Goal: Information Seeking & Learning: Find specific fact

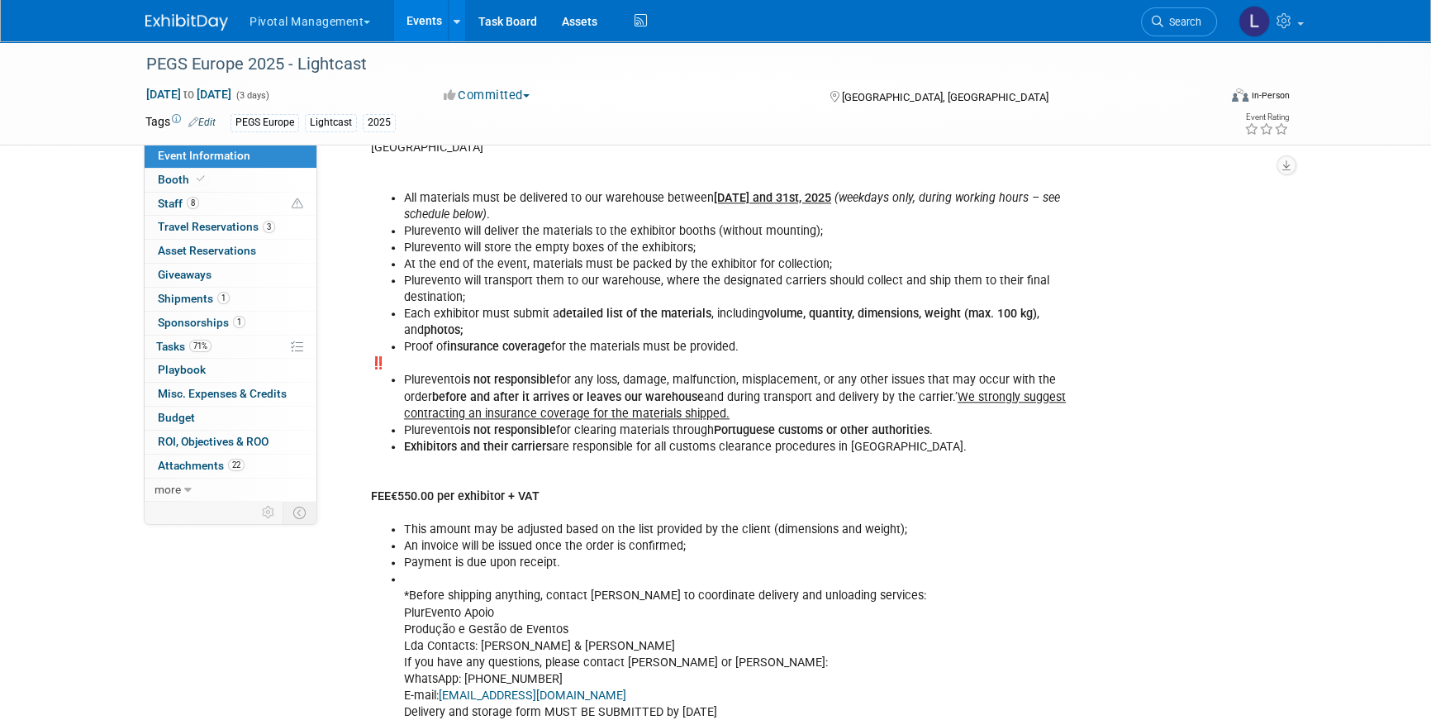
click at [757, 164] on div "PEGS Europe 2025 - Lightcast Nov 11, 2025 to Nov 13, 2025 (3 days) Nov 11, 2025…" at bounding box center [715, 29] width 1431 height 4768
click at [433, 25] on link "Events" at bounding box center [424, 20] width 60 height 41
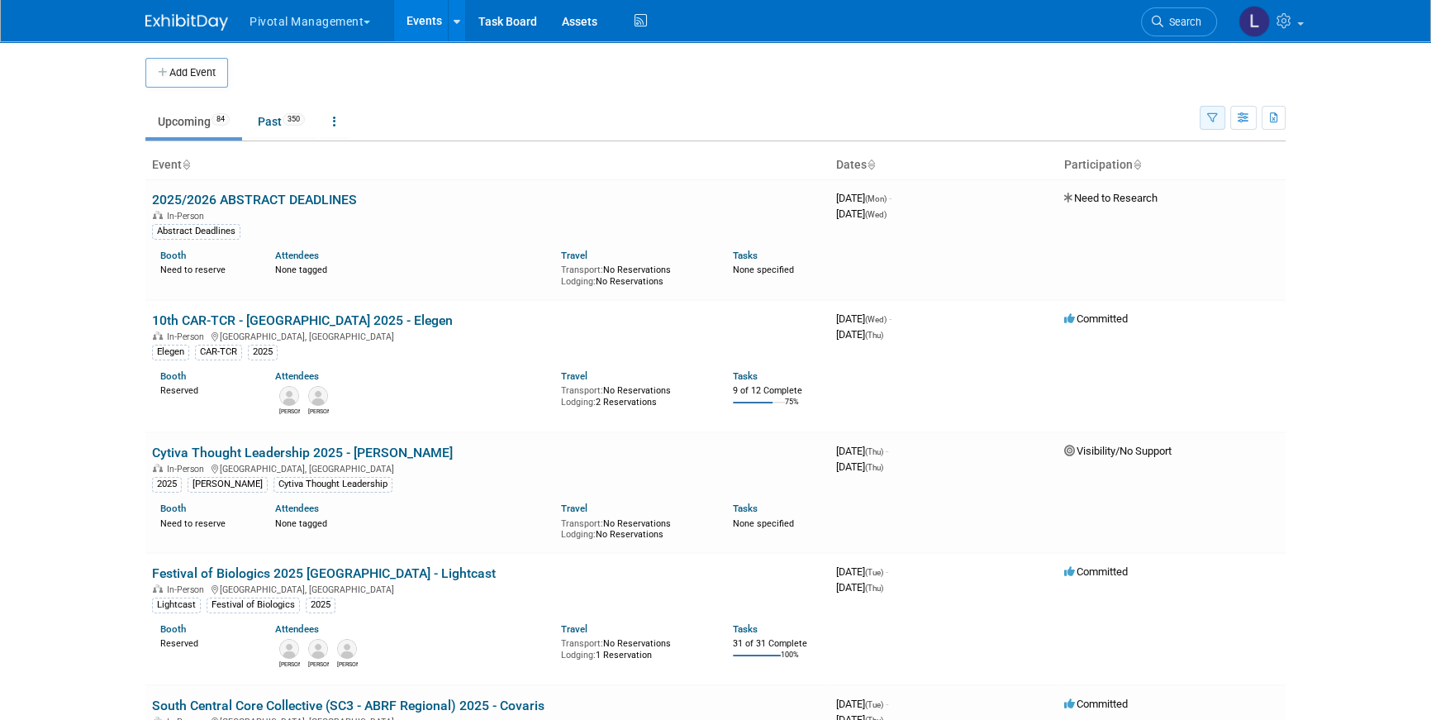
click at [1212, 119] on icon "button" at bounding box center [1212, 118] width 11 height 11
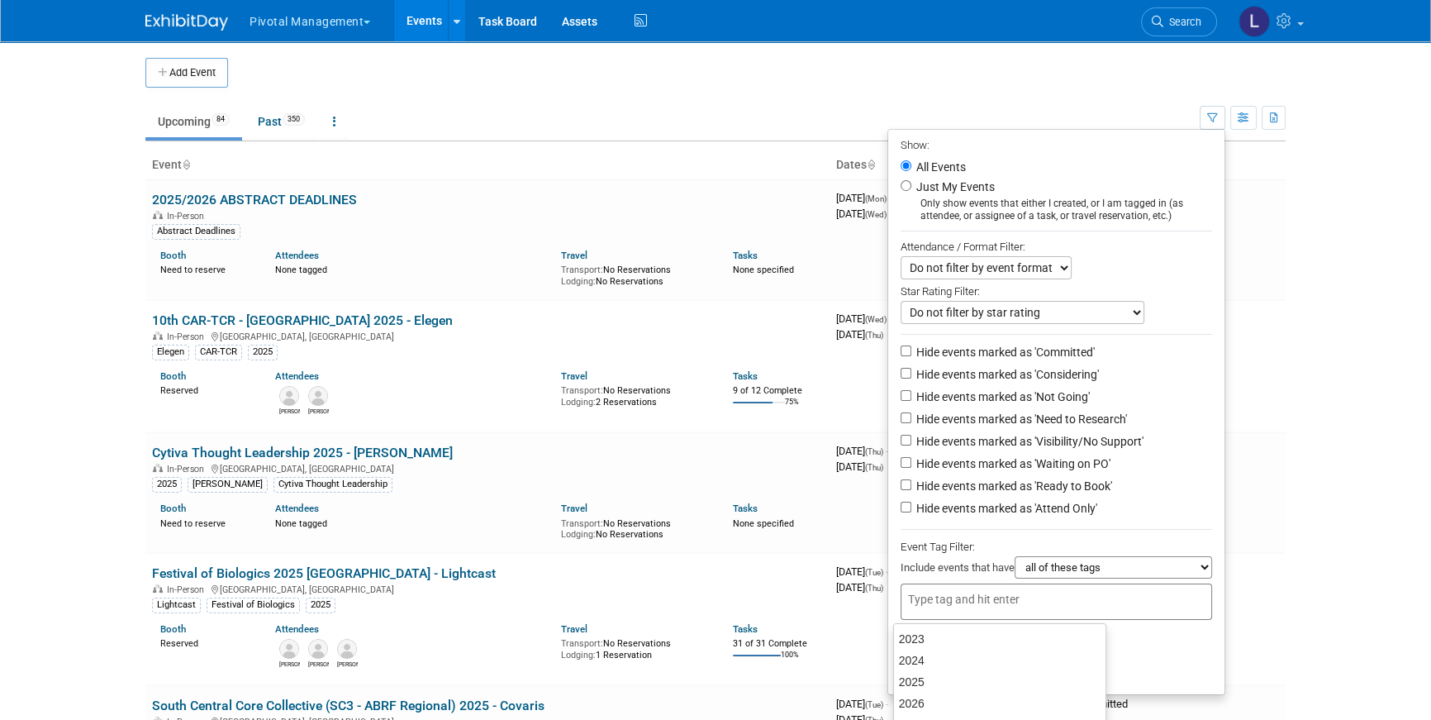
click at [1004, 604] on input "text" at bounding box center [974, 599] width 132 height 17
type input "Lightcast"
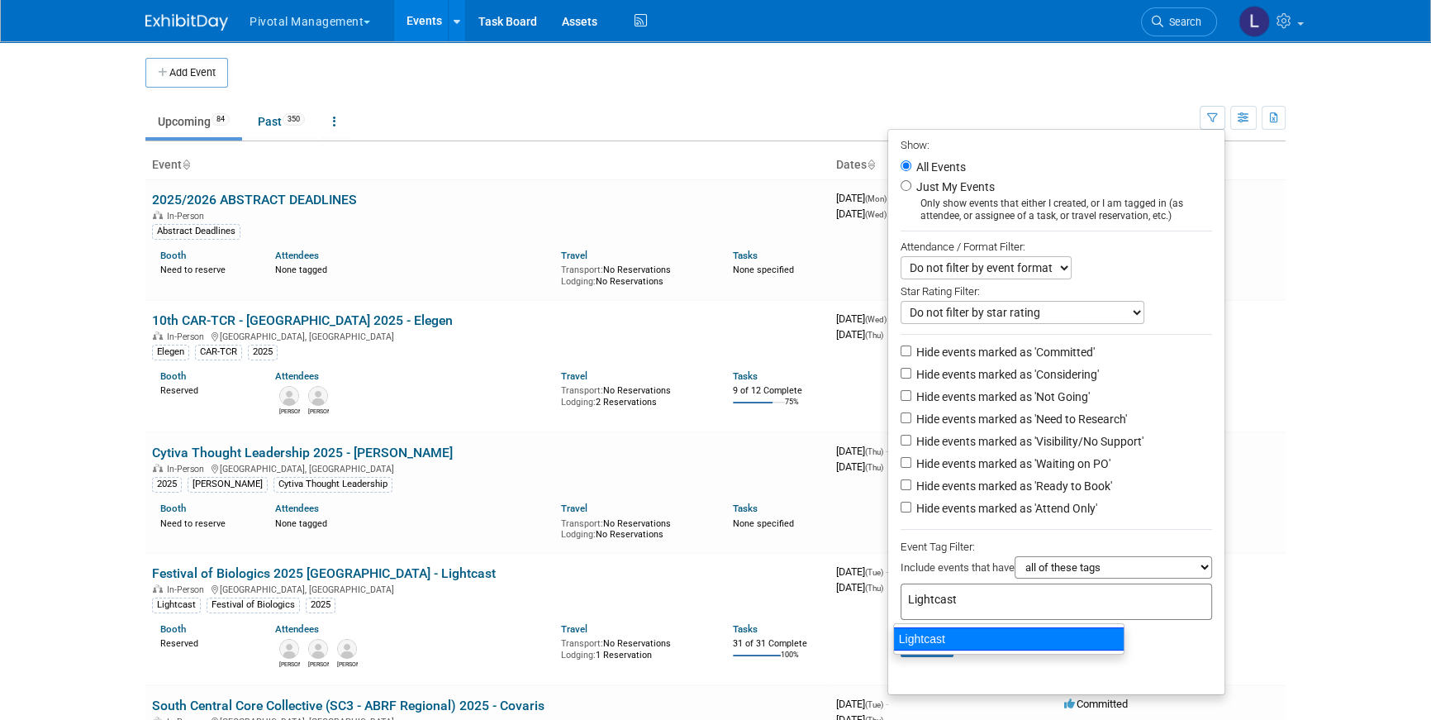
click at [986, 634] on div "Lightcast" at bounding box center [1008, 638] width 231 height 23
type input "Lightcast"
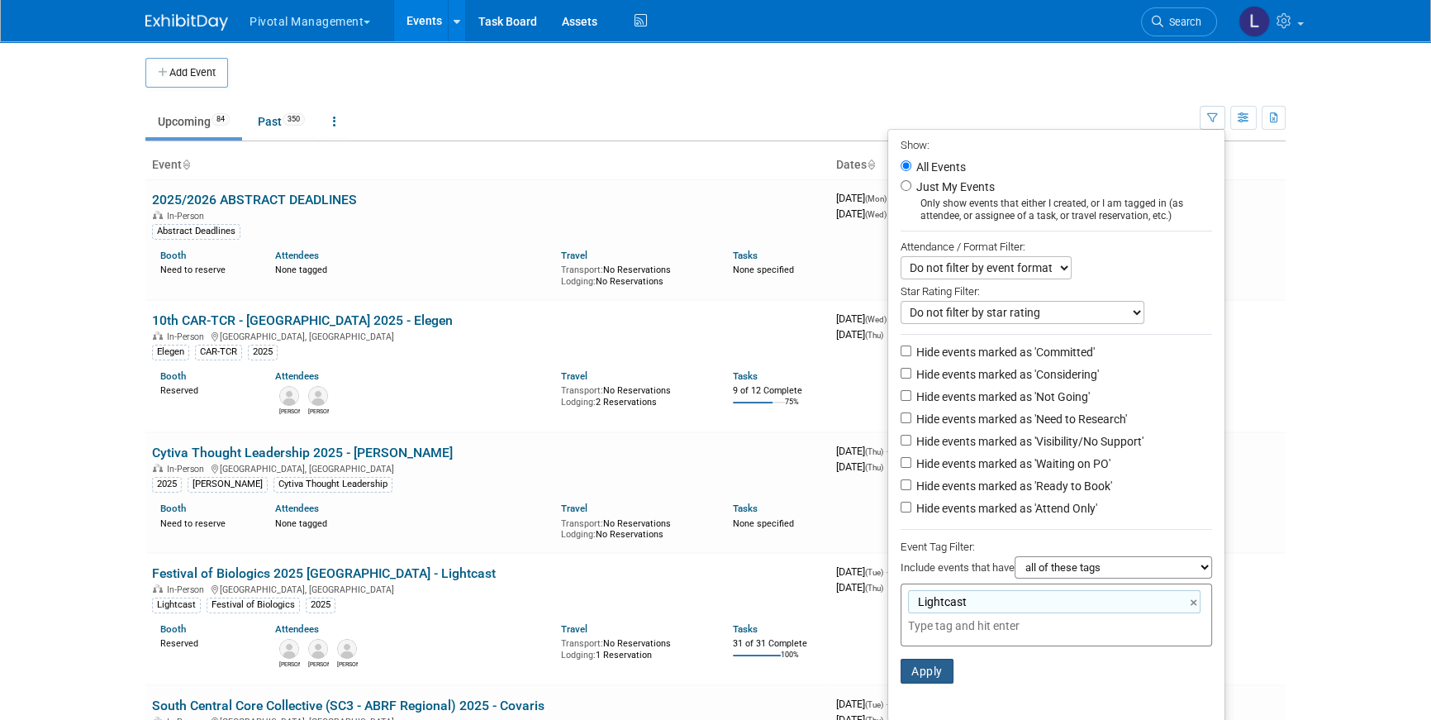
click at [923, 670] on button "Apply" at bounding box center [927, 670] width 53 height 25
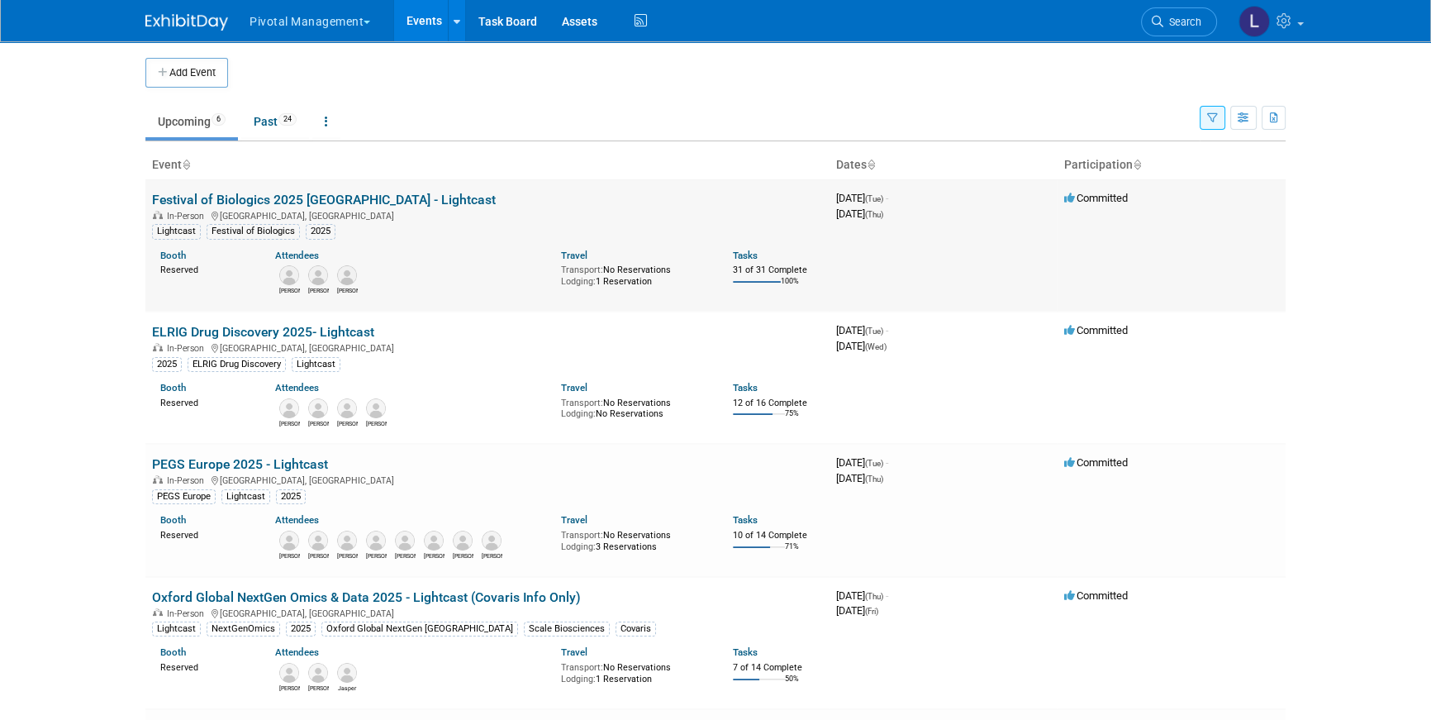
click at [262, 201] on link "Festival of Biologics 2025 [GEOGRAPHIC_DATA] - Lightcast" at bounding box center [324, 200] width 344 height 16
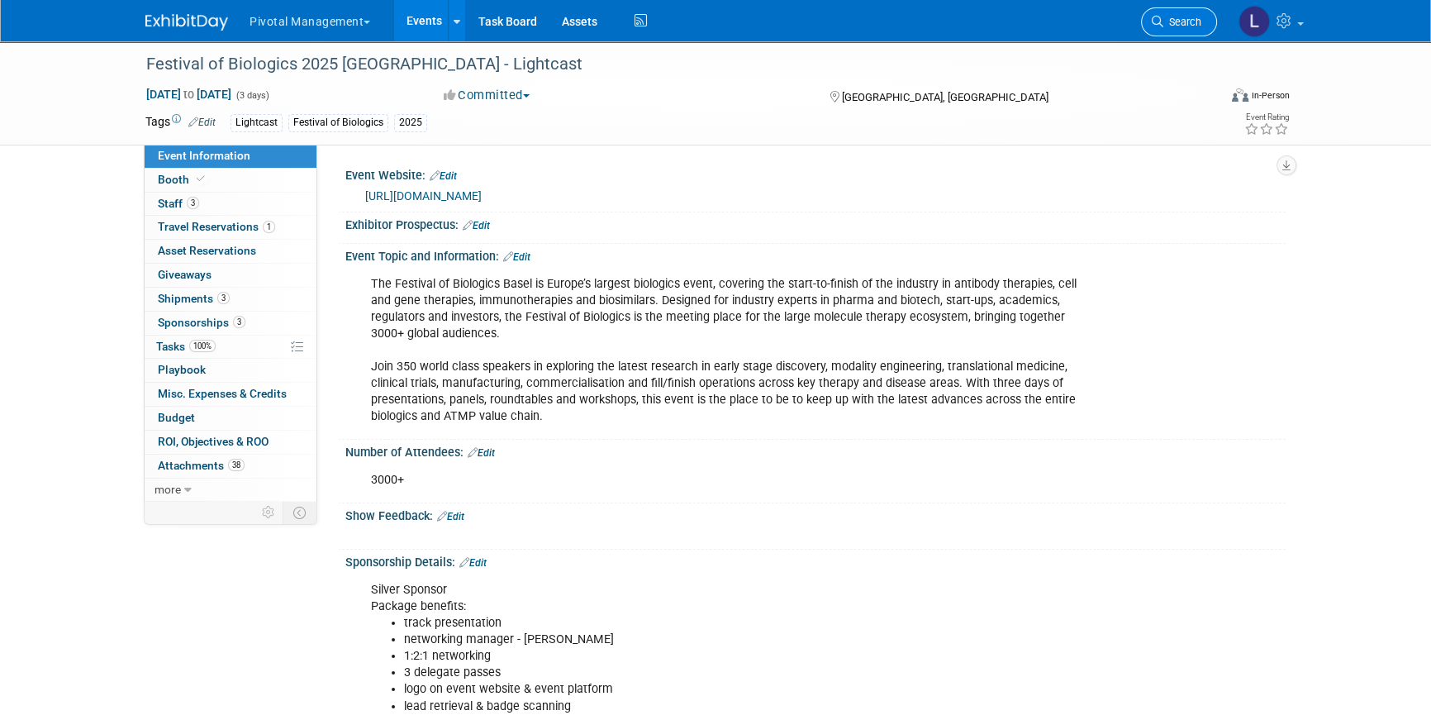
click at [1180, 17] on span "Search" at bounding box center [1182, 22] width 38 height 12
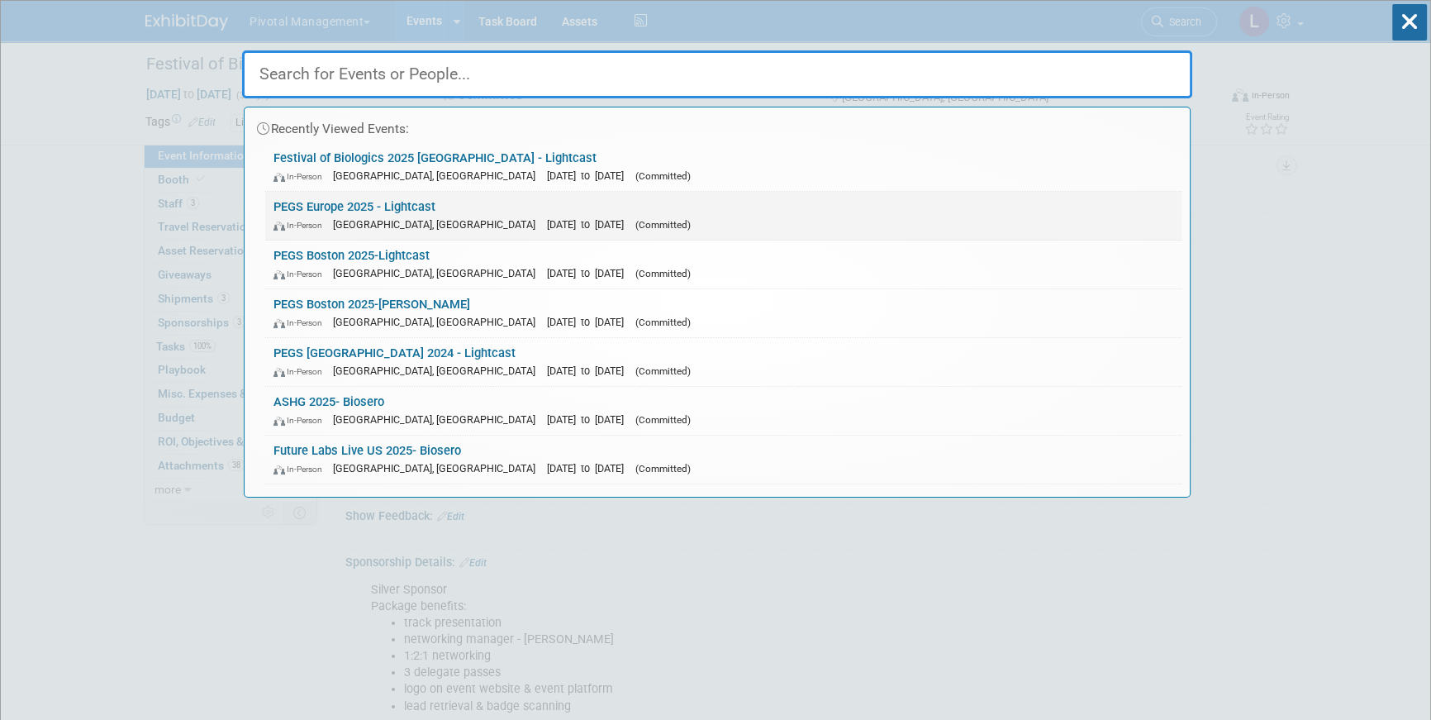
click at [340, 212] on link "PEGS Europe 2025 - Lightcast In-Person Lisboa, Portugal Nov 11, 2025 to Nov 13,…" at bounding box center [723, 216] width 916 height 48
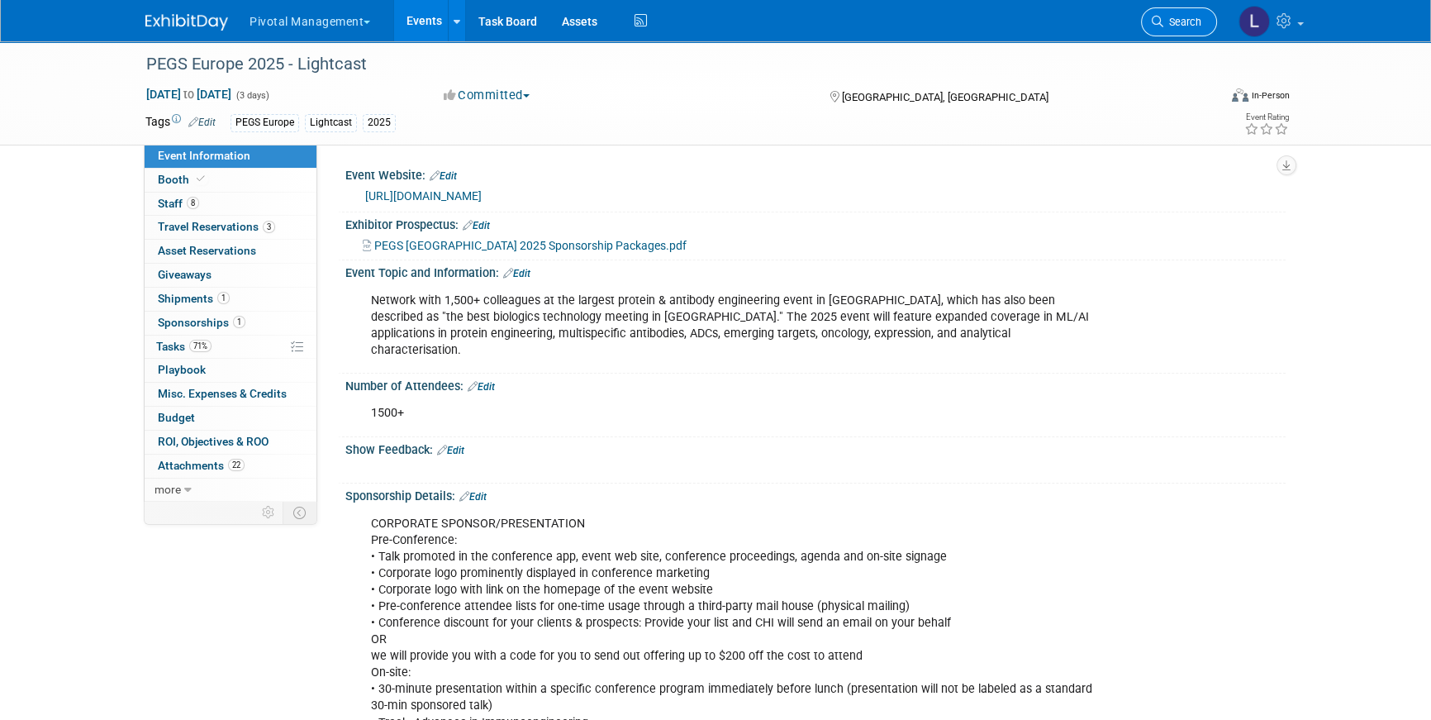
click at [1186, 33] on link "Search" at bounding box center [1179, 21] width 76 height 29
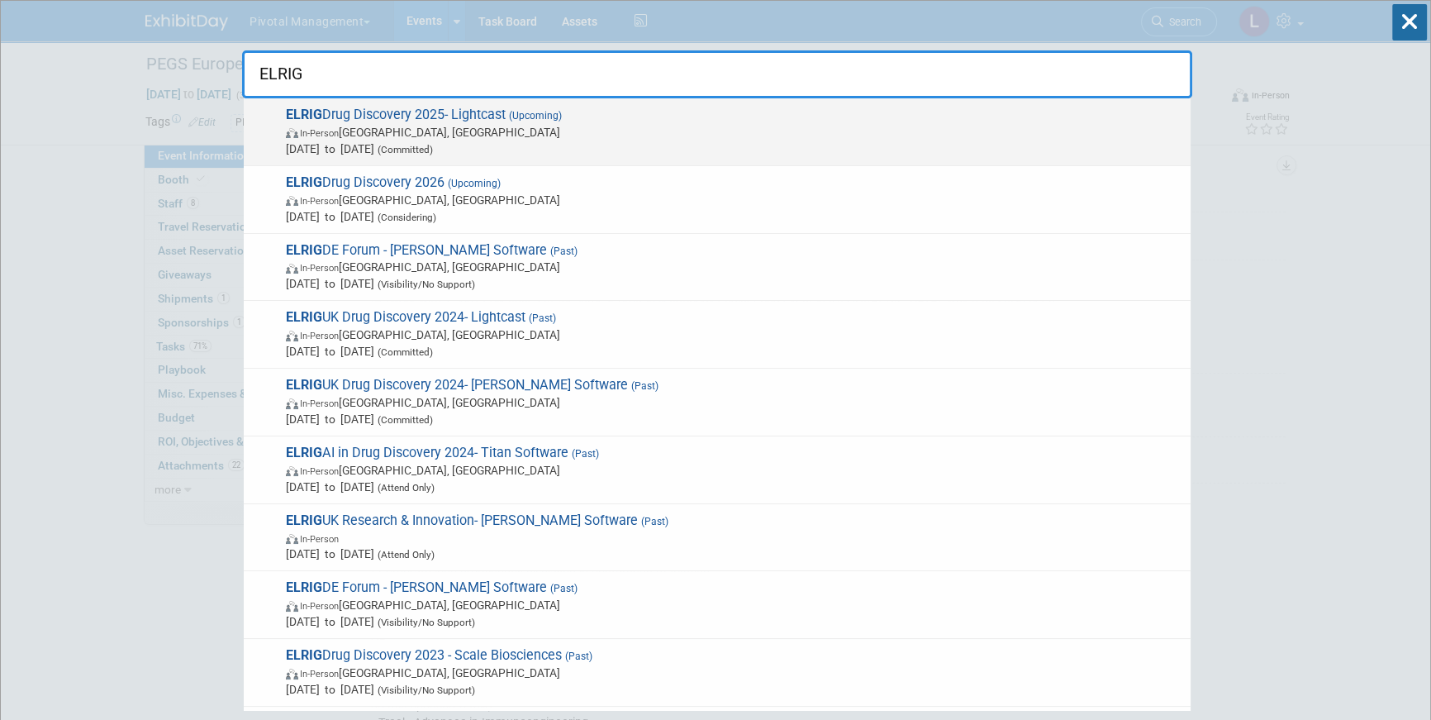
type input "ELRIG"
click at [316, 141] on span "Oct 21, 2025 to Oct 22, 2025 (Committed)" at bounding box center [734, 148] width 896 height 17
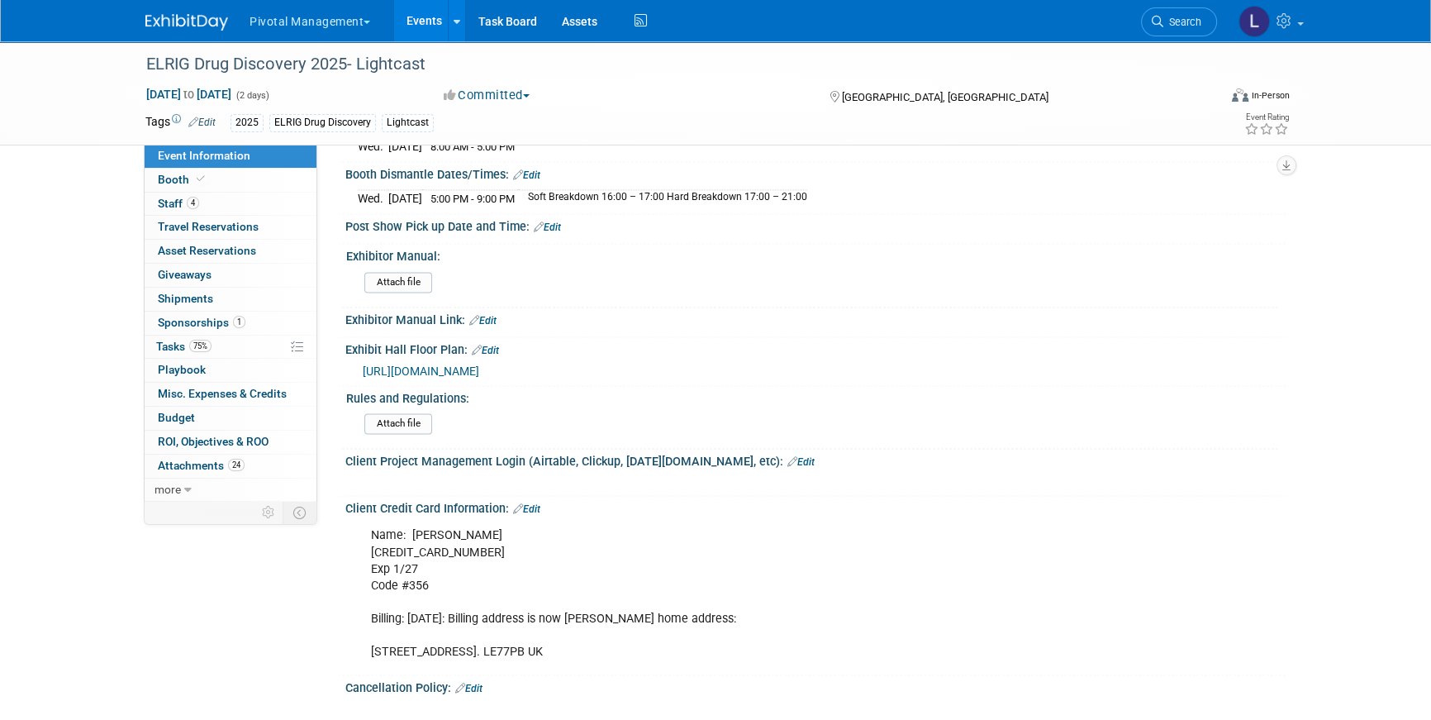
scroll to position [3108, 0]
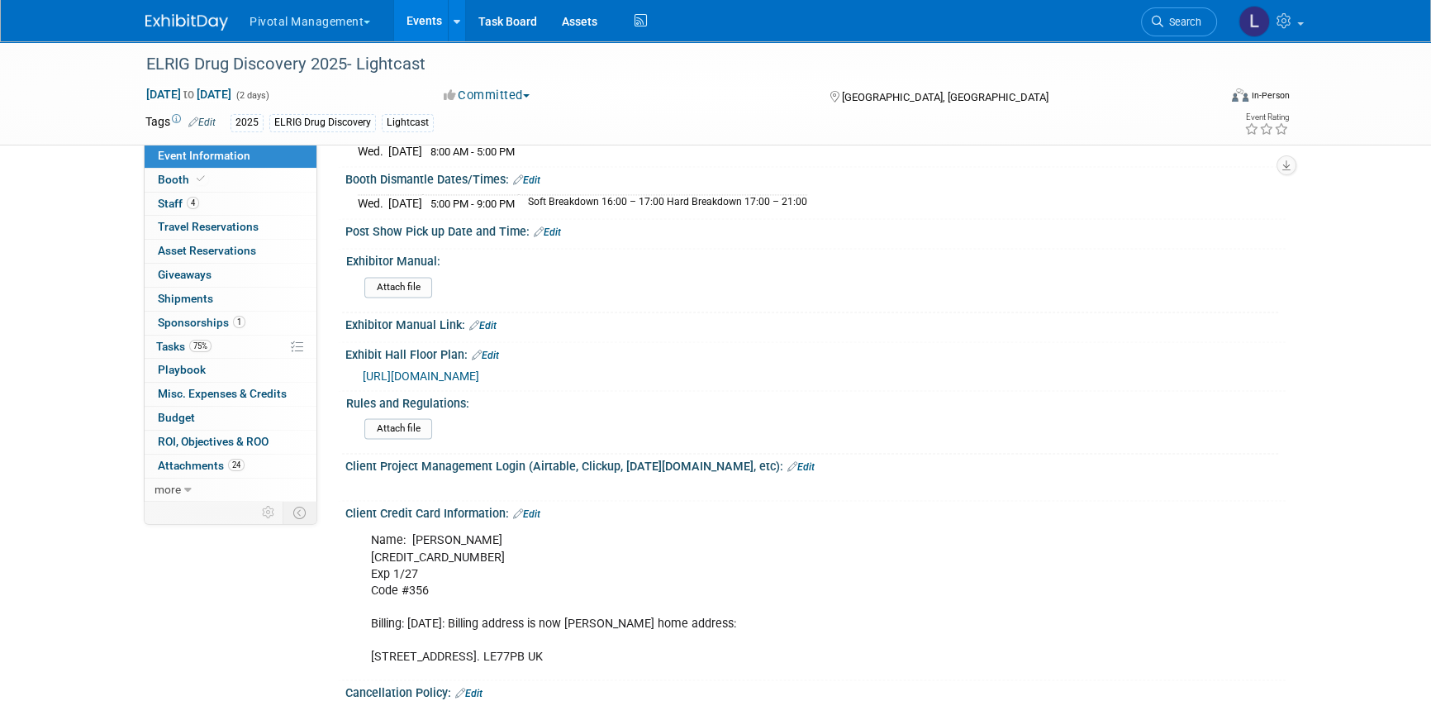
drag, startPoint x: 369, startPoint y: 660, endPoint x: 654, endPoint y: 661, distance: 284.2
click at [654, 661] on div "Name: Scott Brouilette 5563 1409 6604 3335 Exp 1/27 Code #356 Billing: 3/3/25: …" at bounding box center [731, 599] width 744 height 150
copy div "[STREET_ADDRESS]. LE77PB UK"
click at [1172, 25] on span "Search" at bounding box center [1182, 22] width 38 height 12
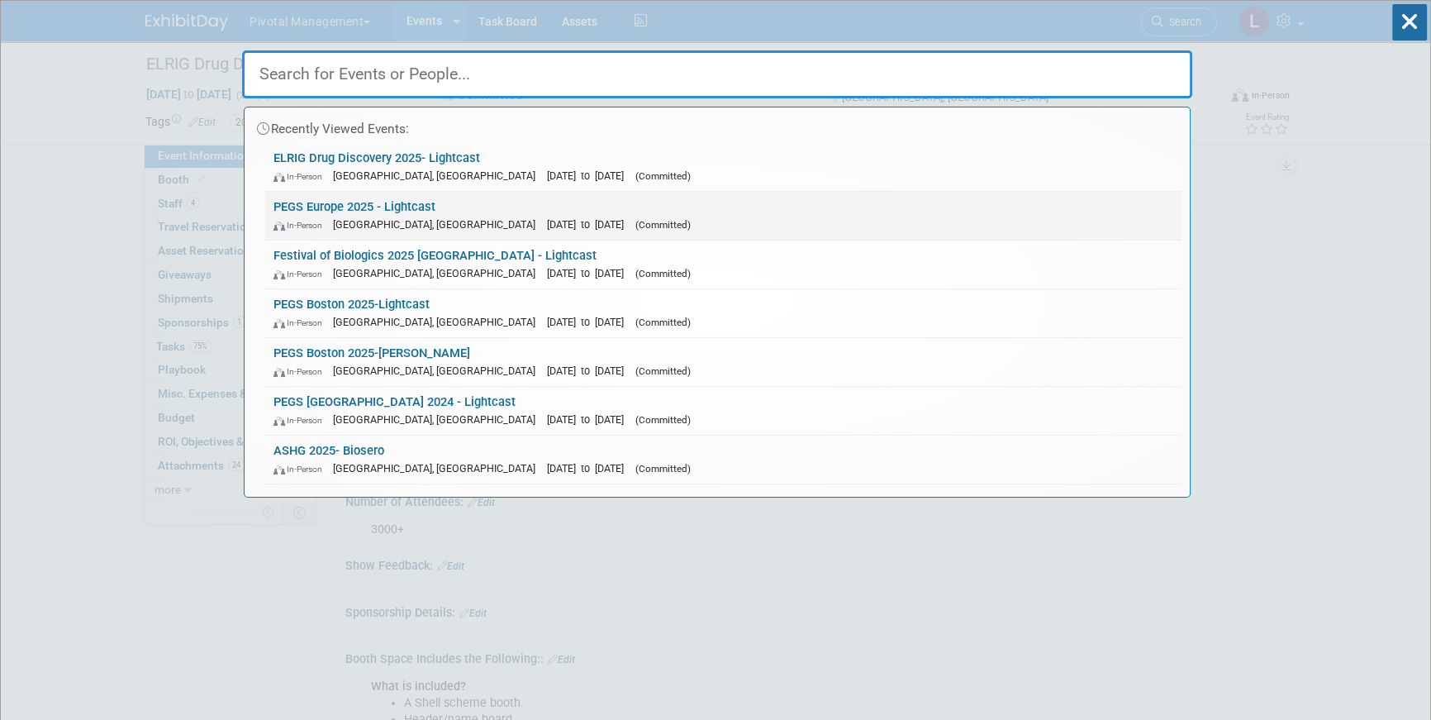
click at [460, 212] on link "PEGS Europe 2025 - Lightcast In-Person Lisboa, Portugal Nov 11, 2025 to Nov 13,…" at bounding box center [723, 216] width 916 height 48
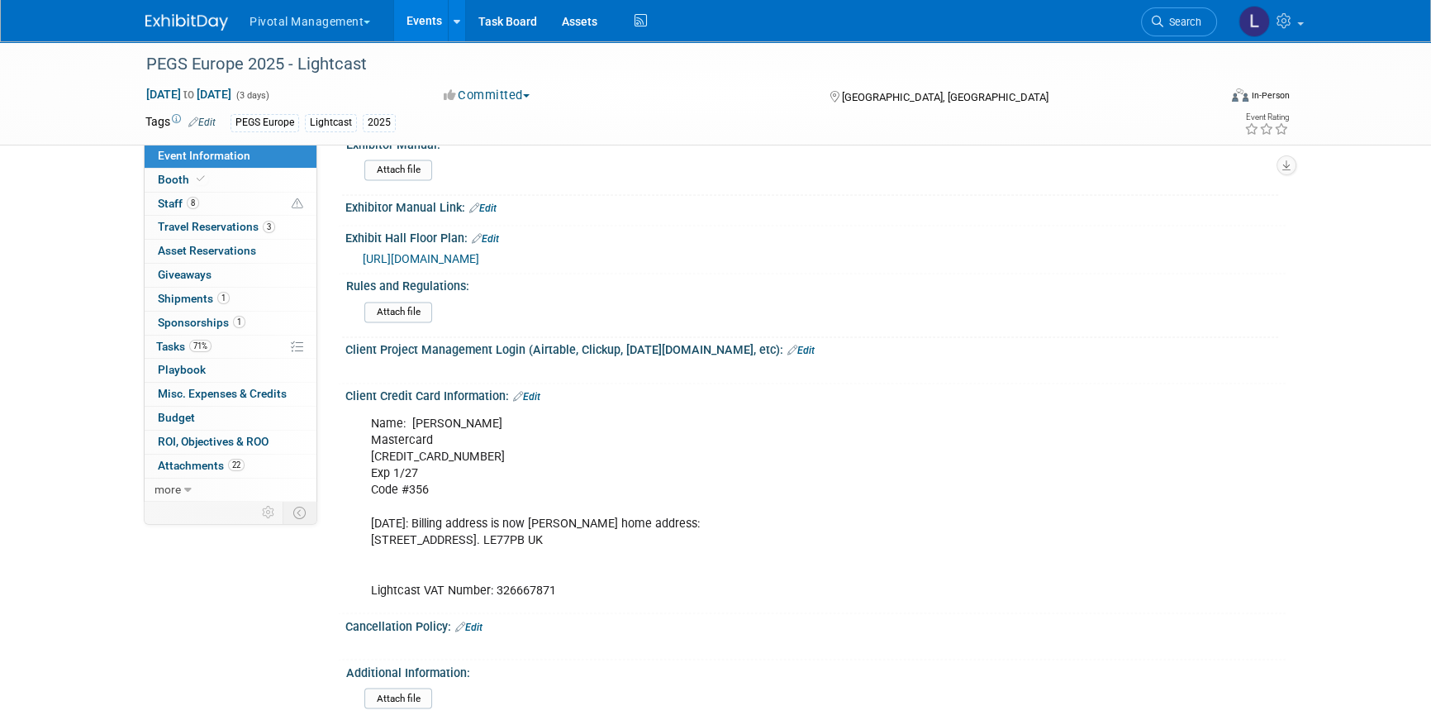
scroll to position [3467, 0]
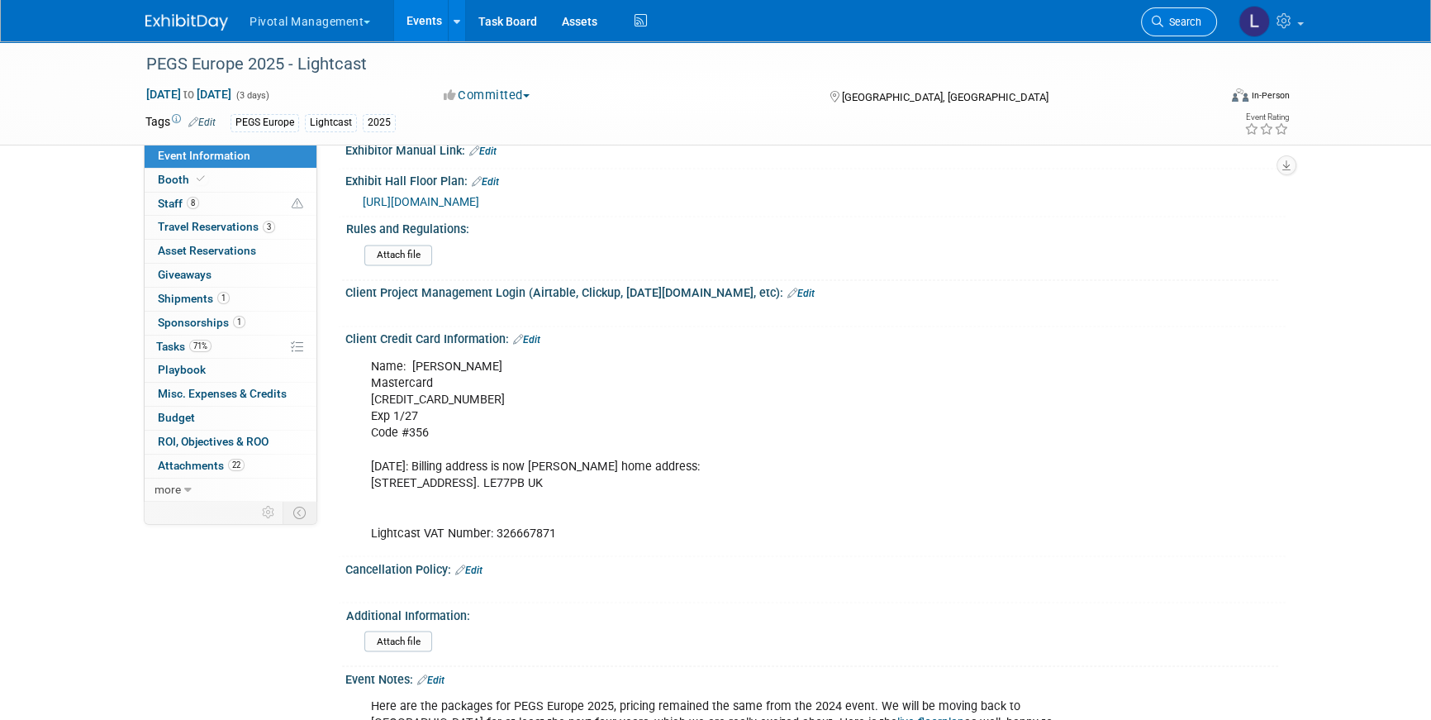
click at [1157, 12] on link "Search" at bounding box center [1179, 21] width 76 height 29
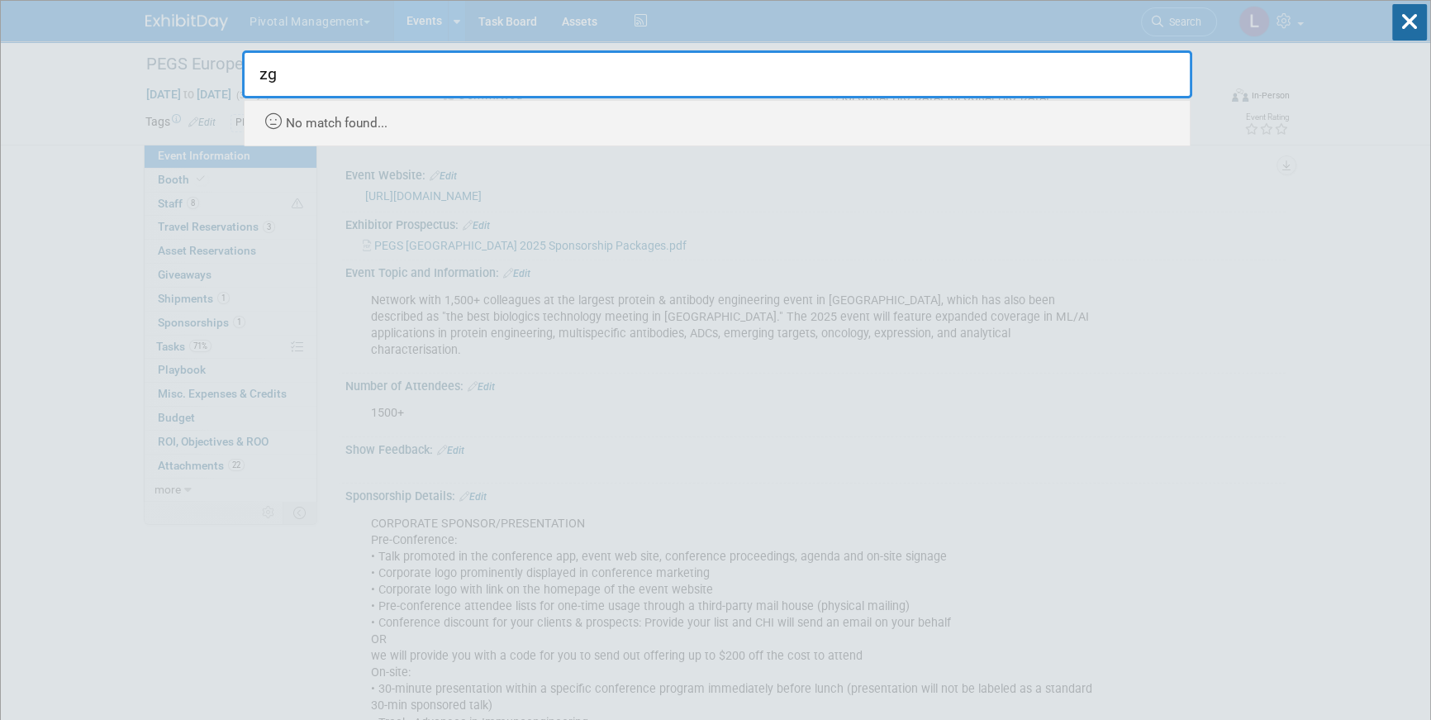
type input "z"
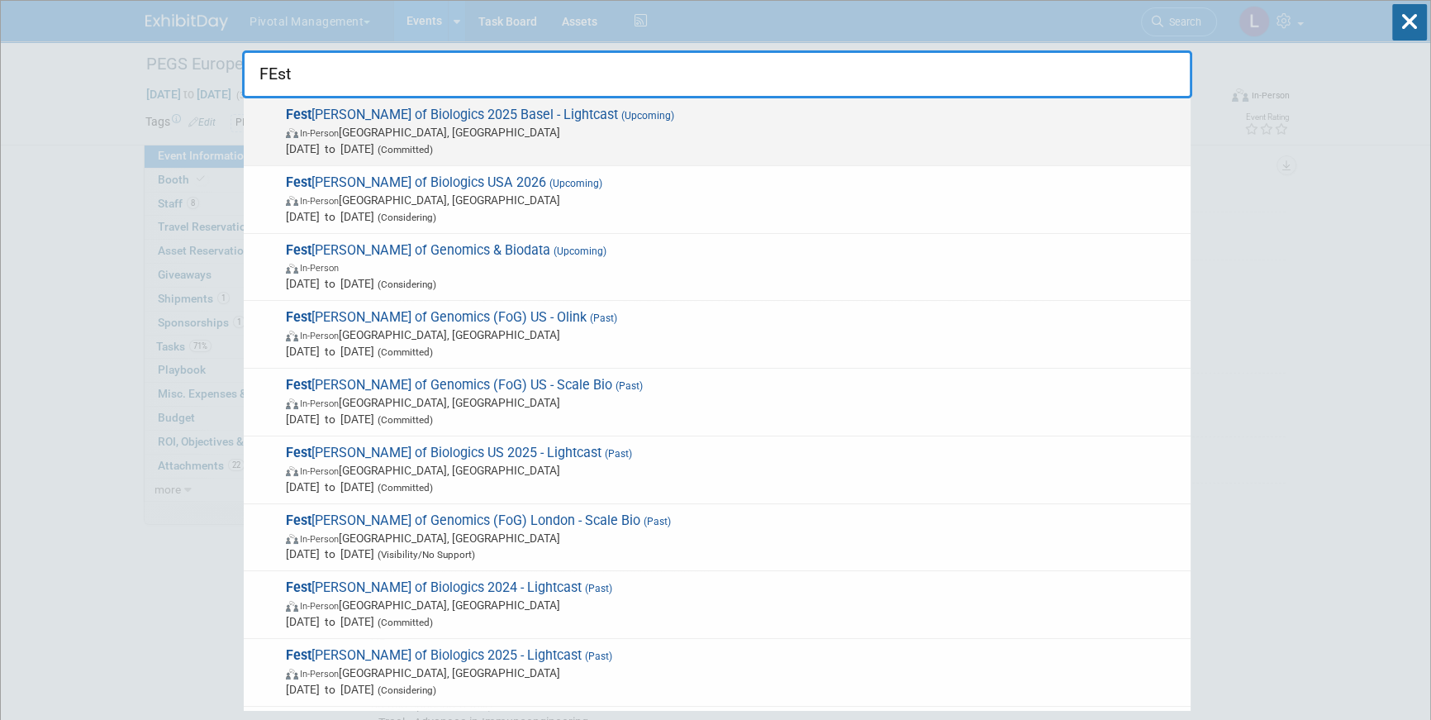
type input "FEst"
click at [489, 141] on span "[DATE] to [DATE] (Committed)" at bounding box center [734, 148] width 896 height 17
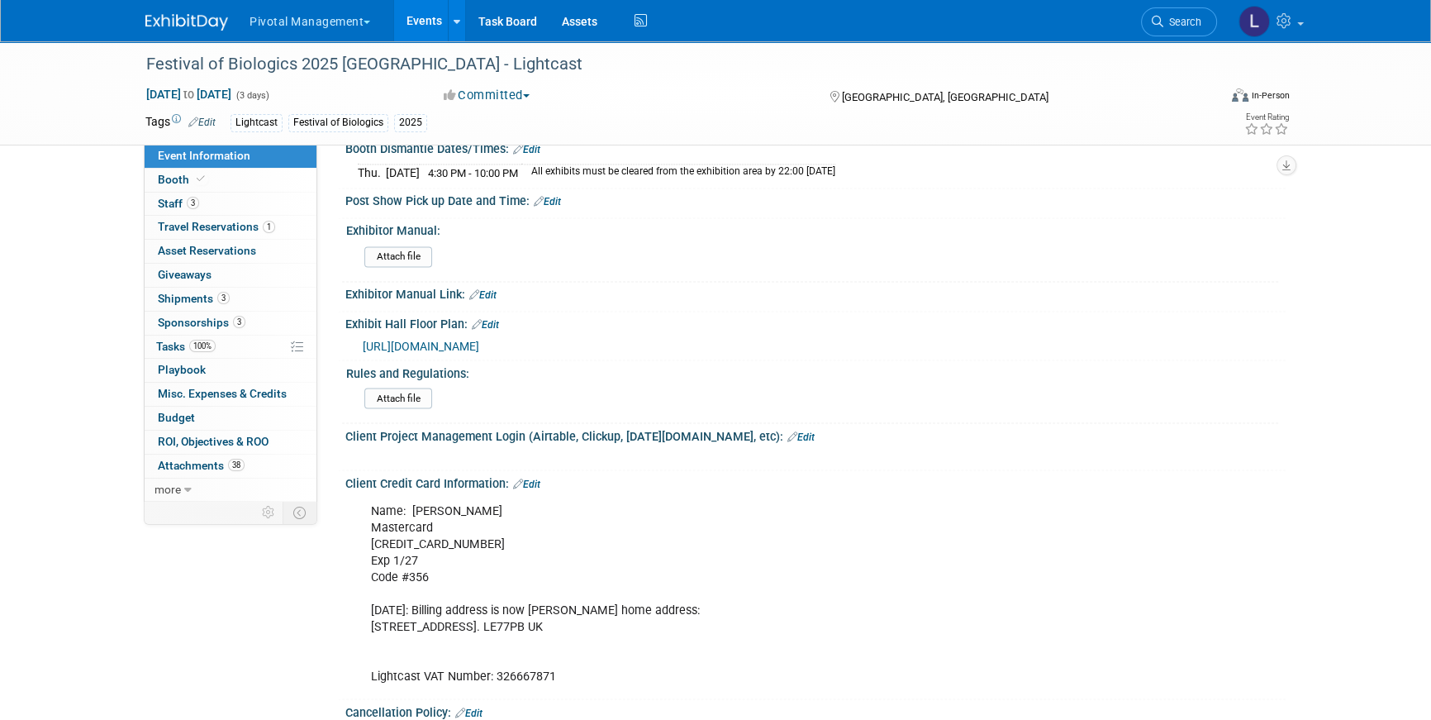
scroll to position [3587, 0]
